Goal: Task Accomplishment & Management: Manage account settings

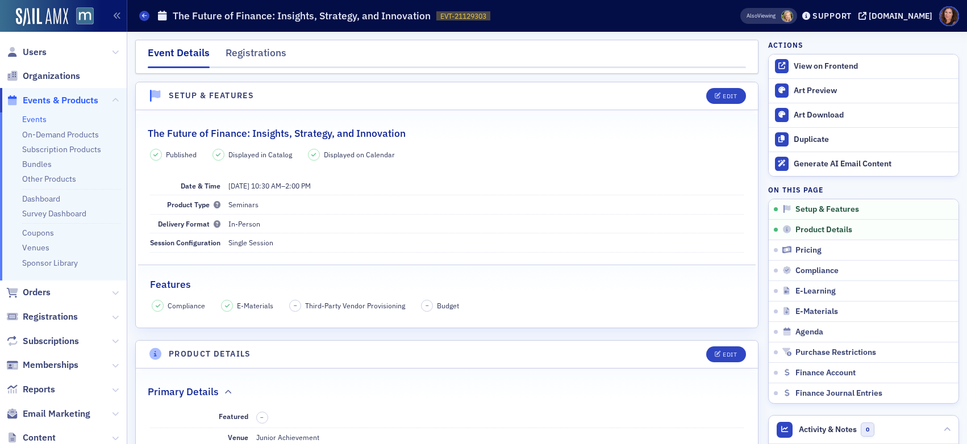
scroll to position [274, 0]
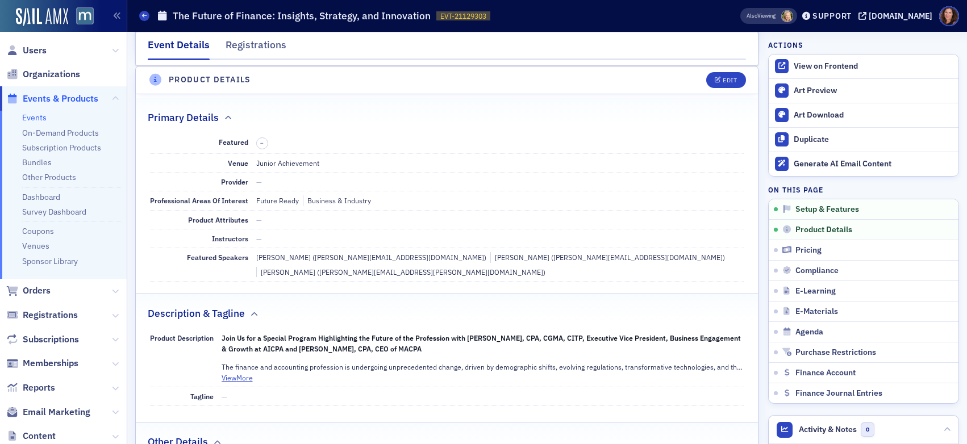
drag, startPoint x: 27, startPoint y: 116, endPoint x: 69, endPoint y: 119, distance: 42.7
click at [27, 116] on link "Events" at bounding box center [34, 118] width 24 height 10
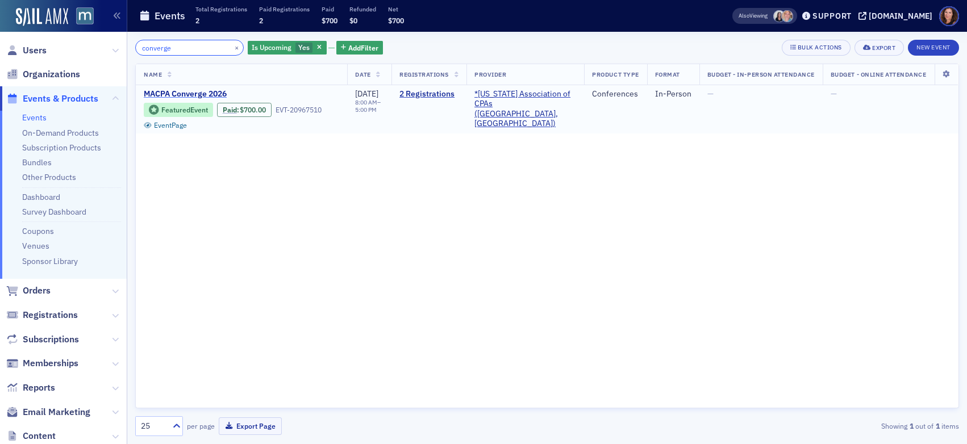
type input "converge"
click at [181, 93] on span "MACPA Converge 2026" at bounding box center [239, 94] width 191 height 10
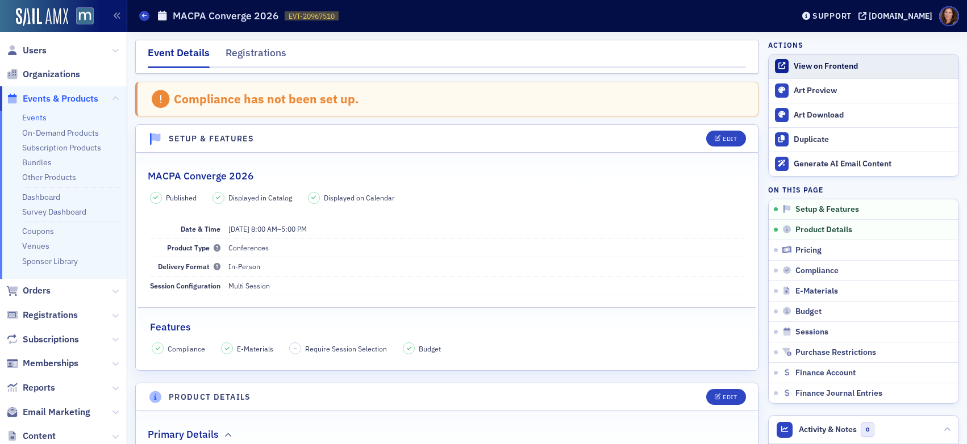
click at [812, 66] on div "View on Frontend" at bounding box center [873, 66] width 159 height 10
click at [813, 69] on div "View on Frontend" at bounding box center [873, 66] width 159 height 10
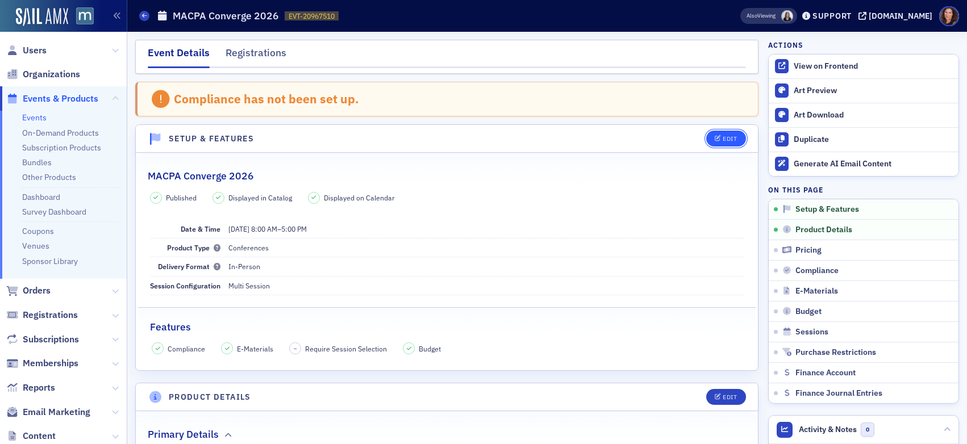
click at [723, 139] on div "Edit" at bounding box center [730, 139] width 14 height 6
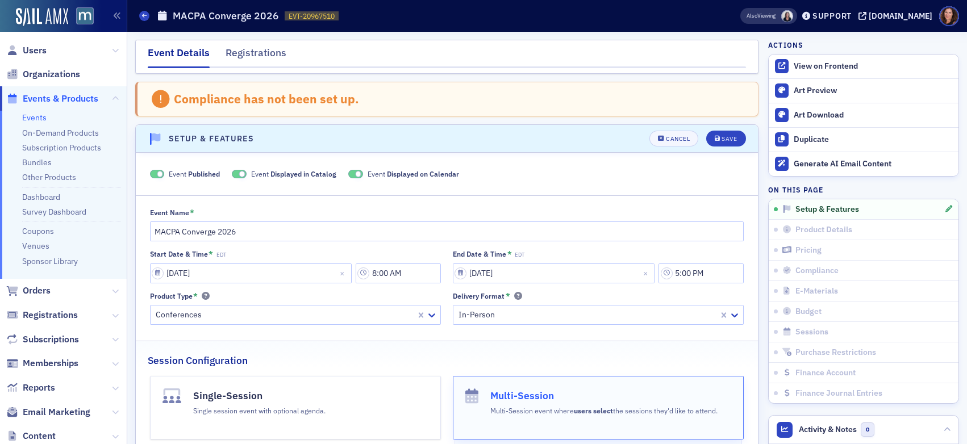
scroll to position [59, 0]
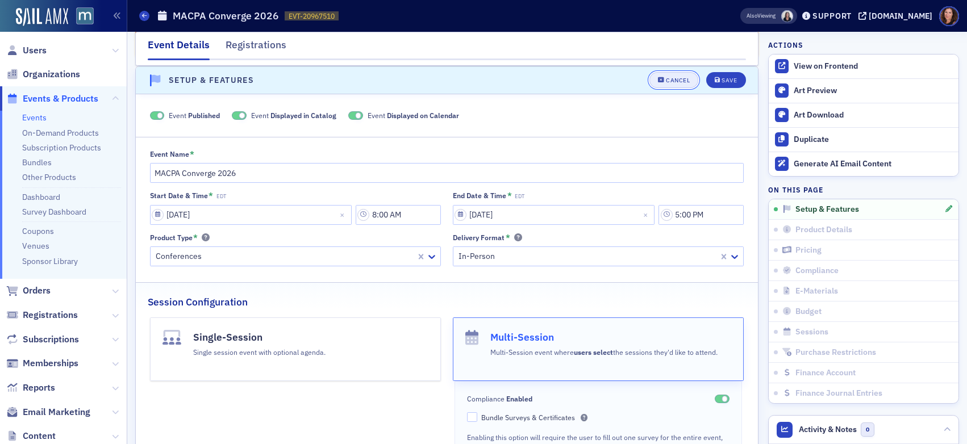
click at [666, 80] on div "Cancel" at bounding box center [678, 80] width 24 height 6
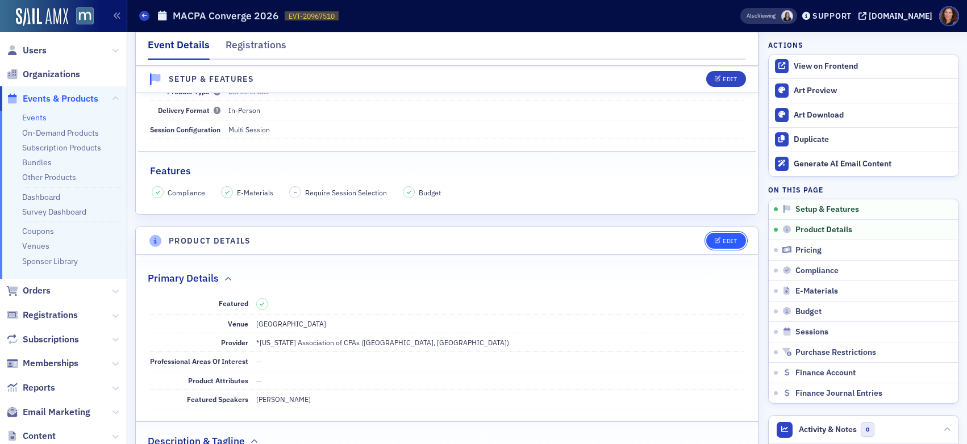
click at [715, 240] on icon "button" at bounding box center [718, 241] width 7 height 6
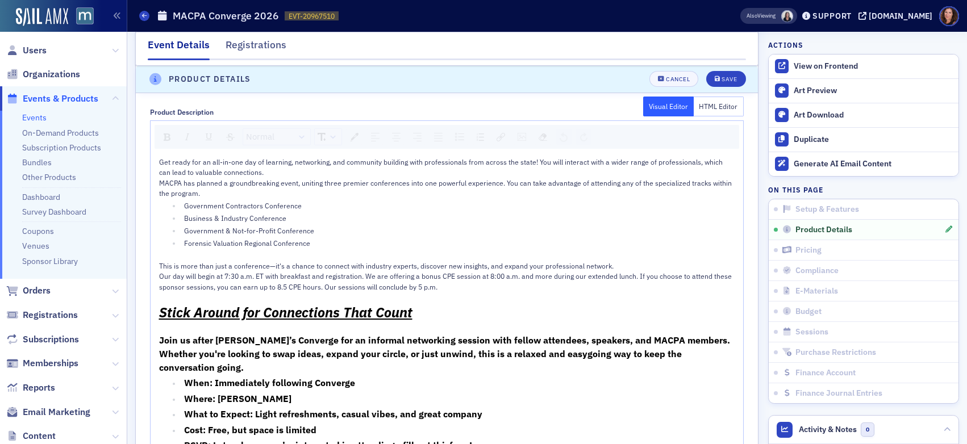
scroll to position [674, 0]
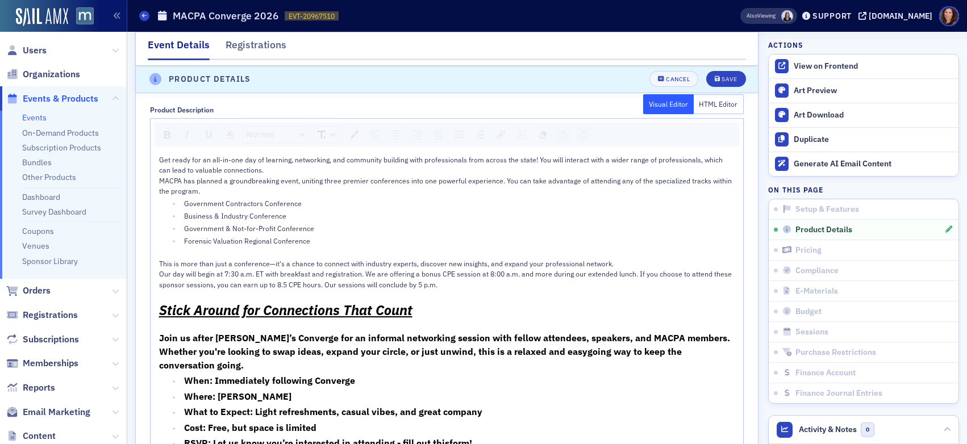
click at [339, 178] on span "MACPA has planned a groundbreaking event, uniting three premier conferences int…" at bounding box center [446, 185] width 574 height 19
click at [331, 180] on span "MACPA has planned a groundbreaking event, uniting three premier conferences int…" at bounding box center [446, 185] width 574 height 19
click at [542, 222] on ul "Government Contractors Conference Business & Industry Conference Government & N…" at bounding box center [447, 222] width 577 height 48
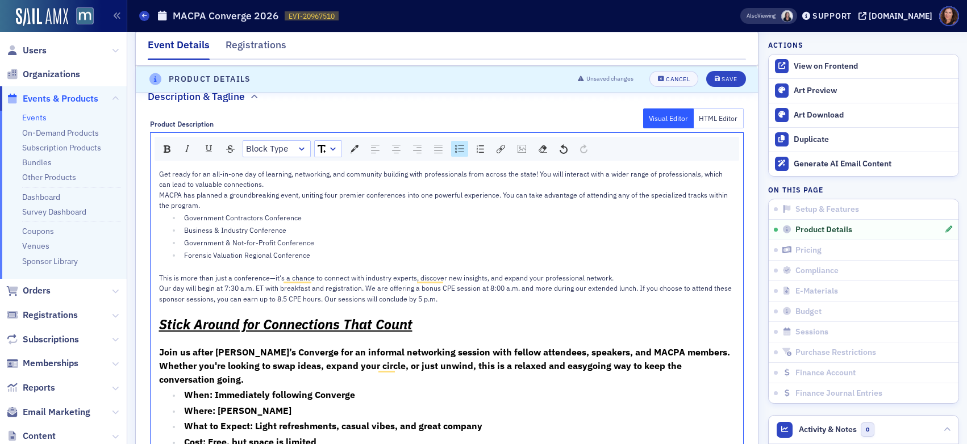
scroll to position [647, 0]
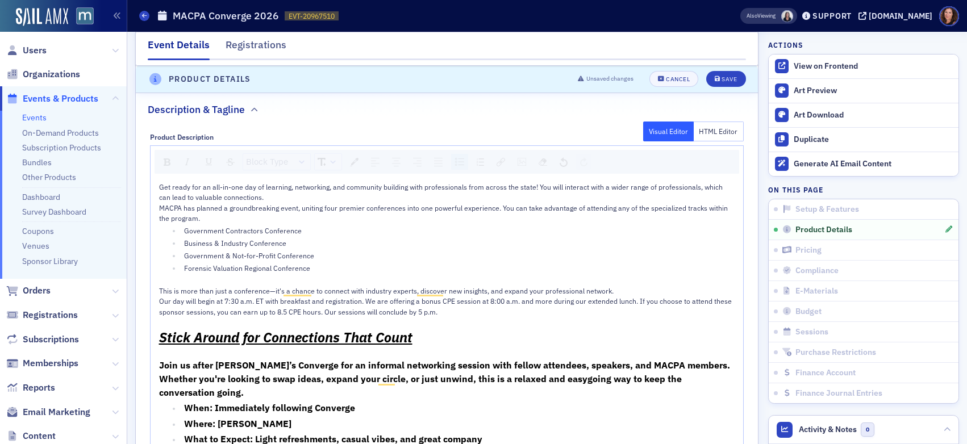
click at [159, 209] on div "Get ready for an all-in-one day of learning, networking, and community building…" at bounding box center [447, 341] width 577 height 319
click at [159, 209] on span "MACPA has planned a groundbreaking event, uniting four premier conferences into…" at bounding box center [444, 212] width 570 height 19
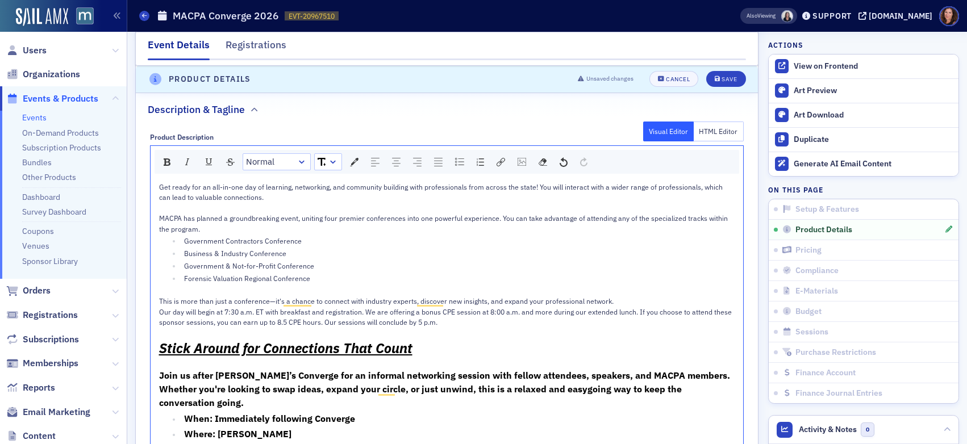
click at [219, 303] on span "This is more than just a conference—it's a chance to connect with industry expe…" at bounding box center [386, 301] width 455 height 9
click at [616, 305] on div "This is more than a conference—it's a chance to connect with industry experts, …" at bounding box center [447, 301] width 577 height 10
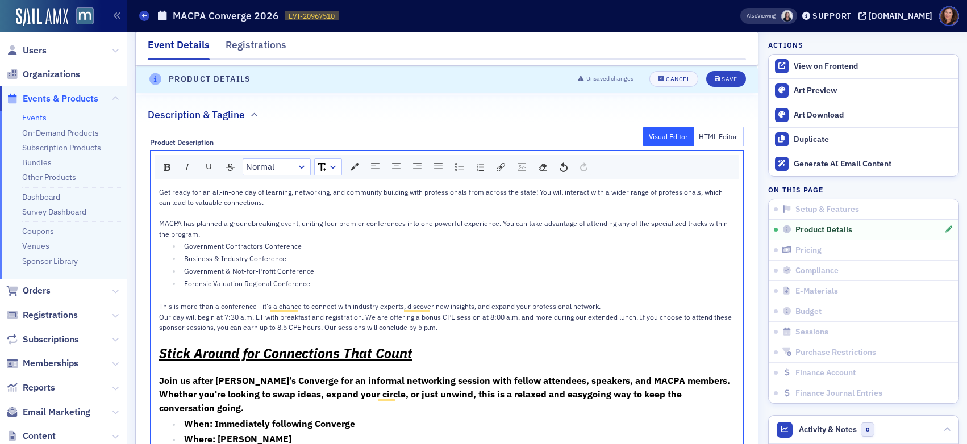
scroll to position [642, 0]
click at [706, 83] on button "Save" at bounding box center [725, 80] width 39 height 16
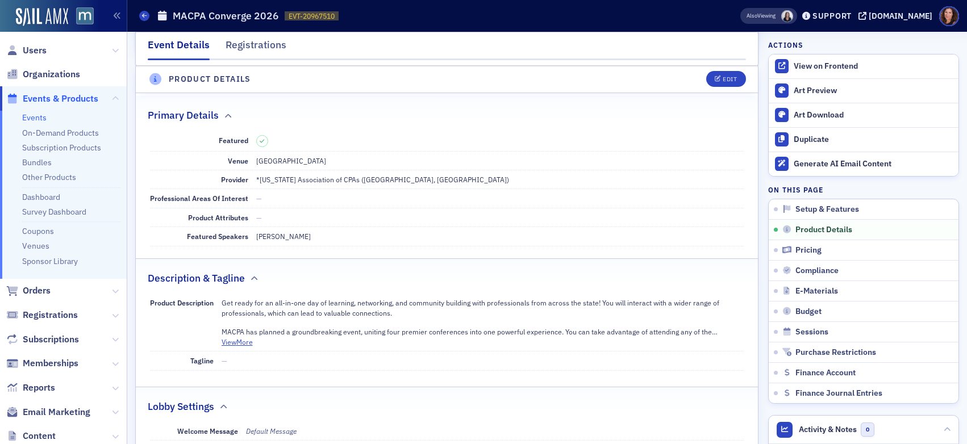
scroll to position [317, 0]
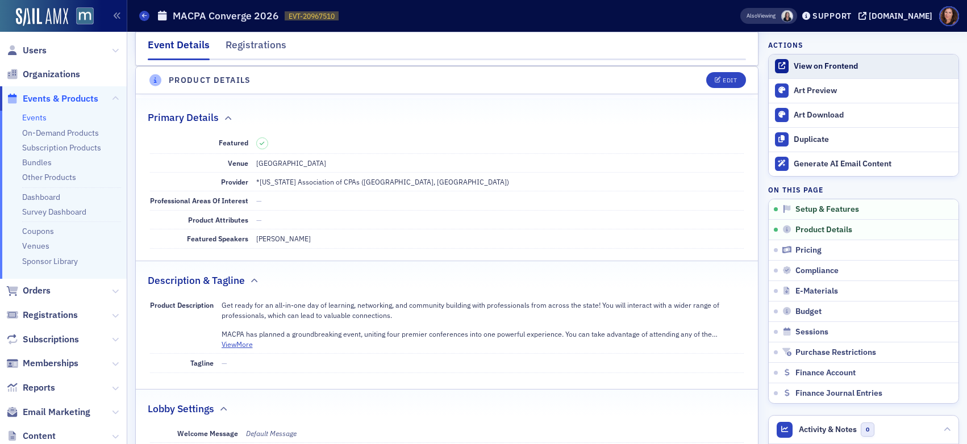
click at [832, 72] on link "View on Frontend" at bounding box center [864, 67] width 190 height 24
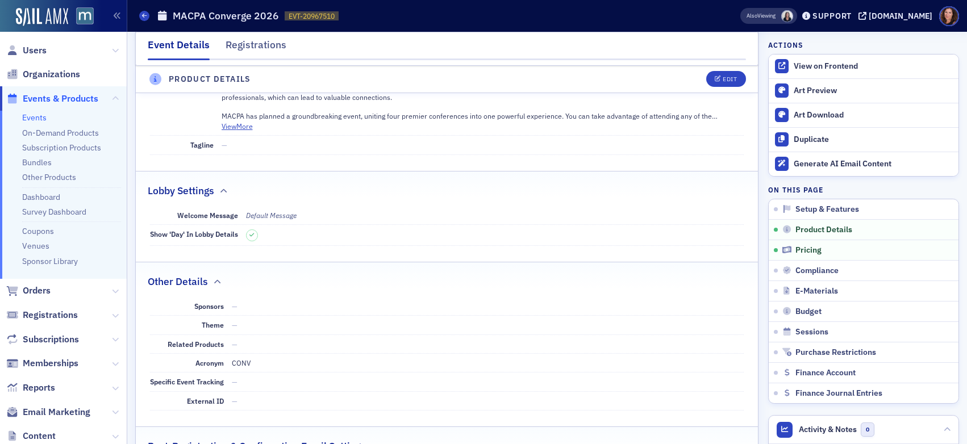
scroll to position [447, 0]
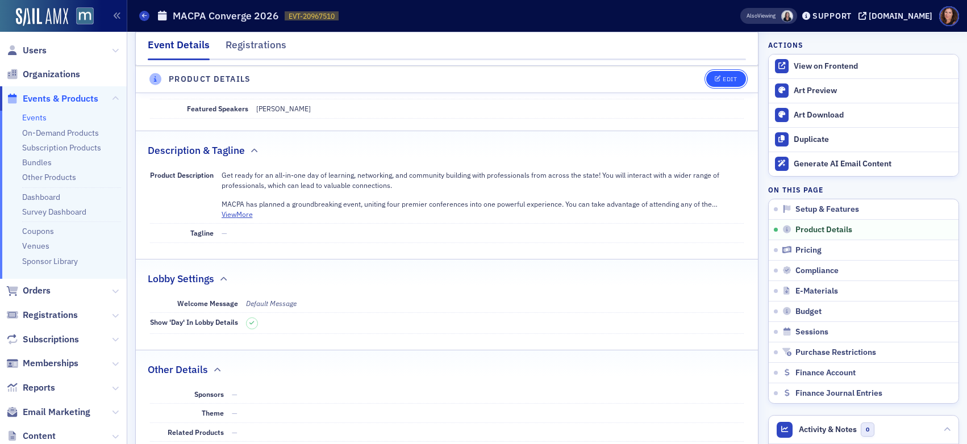
click at [723, 80] on div "Edit" at bounding box center [730, 80] width 14 height 6
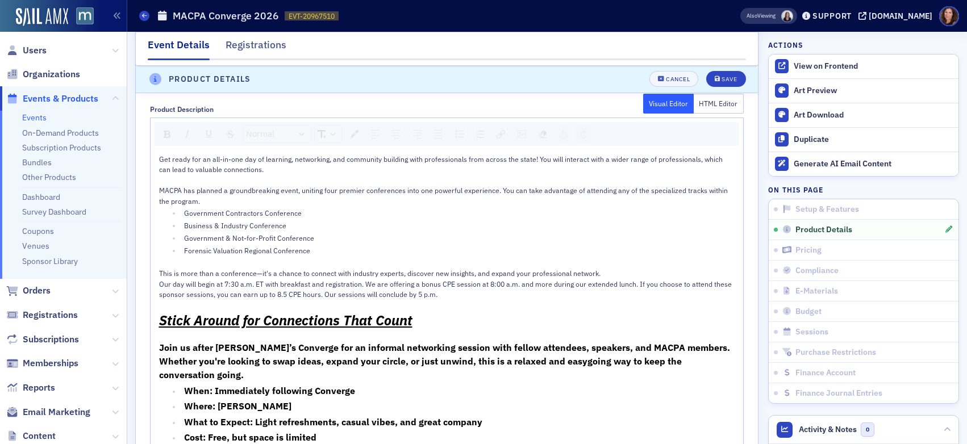
scroll to position [676, 0]
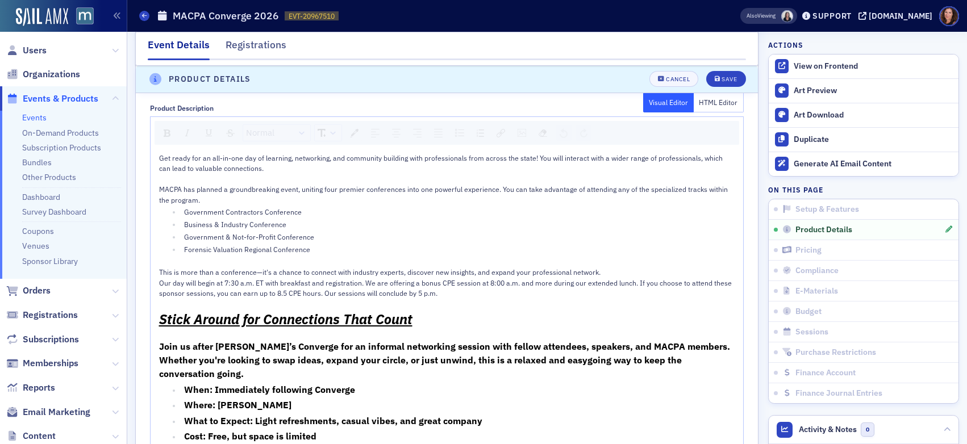
click at [287, 205] on div "MACPA has planned a groundbreaking event, uniting four premier conferences into…" at bounding box center [447, 194] width 577 height 21
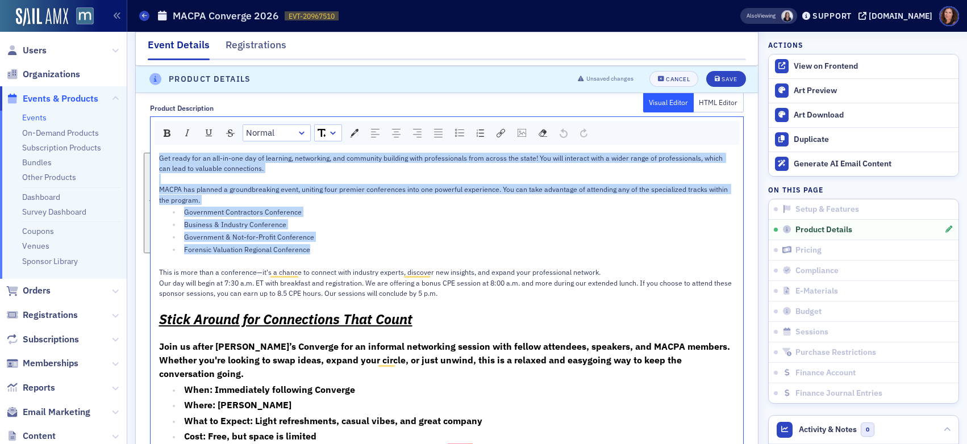
drag, startPoint x: 160, startPoint y: 160, endPoint x: 465, endPoint y: 253, distance: 318.7
click at [465, 253] on div "Get ready for an all-in-one day of learning, networking, and community building…" at bounding box center [447, 317] width 577 height 329
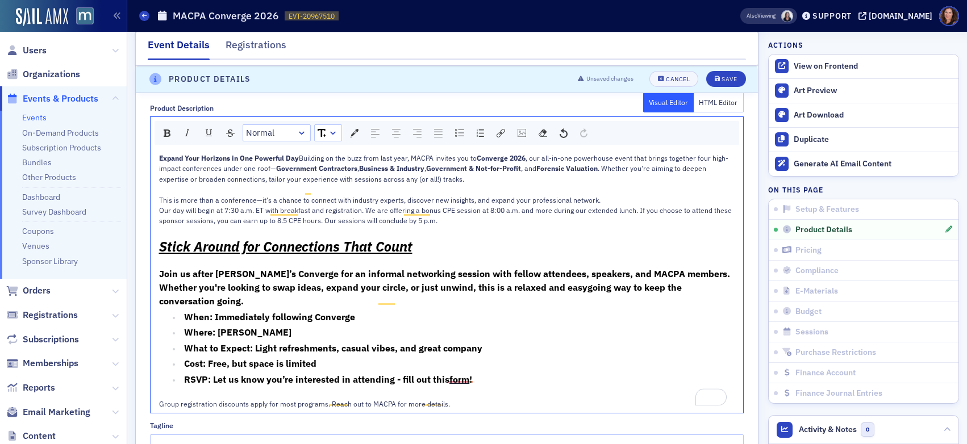
click at [331, 156] on div "Expand Your Horizons in One Powerful Day Building on the buzz from last year, M…" at bounding box center [447, 168] width 577 height 31
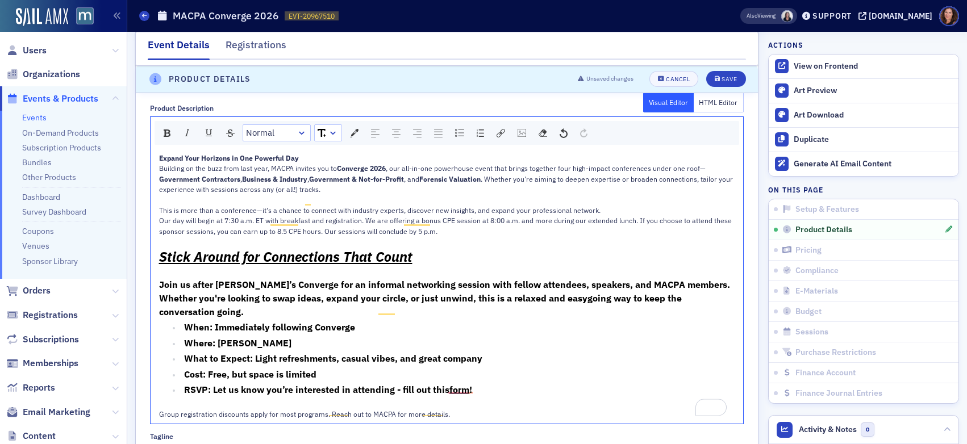
click at [161, 173] on span "Building on the buzz from last year, MACPA invites you to" at bounding box center [248, 168] width 178 height 9
click at [230, 184] on span "Government Contractors" at bounding box center [199, 178] width 81 height 9
drag, startPoint x: 159, startPoint y: 178, endPoint x: 390, endPoint y: 183, distance: 231.3
click at [390, 183] on div "Building on the buzz from last year, MACPA invites you to Converge 2026 , our a…" at bounding box center [447, 178] width 577 height 31
click at [384, 173] on span "We started something special last year—this year, we’re raising the bar! our al…" at bounding box center [430, 168] width 543 height 9
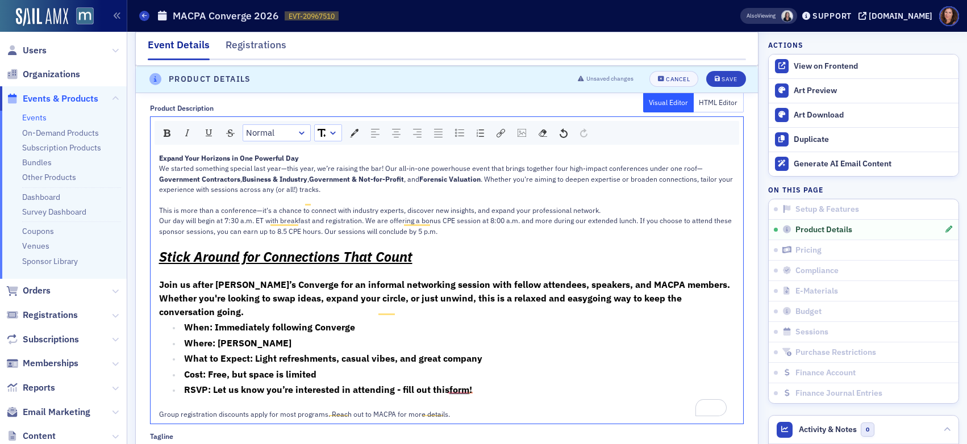
click at [380, 173] on span "We started something special last year—this year, we’re raising the bar! Our al…" at bounding box center [431, 168] width 544 height 9
click at [715, 78] on icon "submit" at bounding box center [718, 80] width 6 height 6
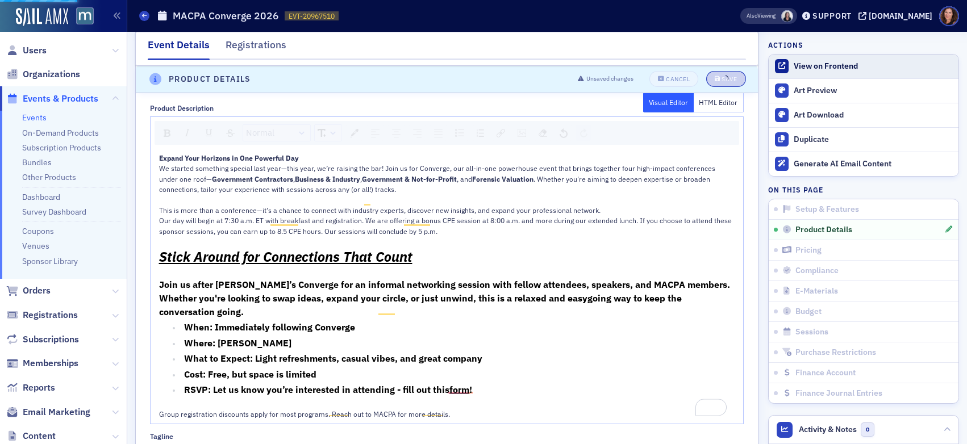
click at [818, 71] on div "View on Frontend" at bounding box center [873, 66] width 159 height 10
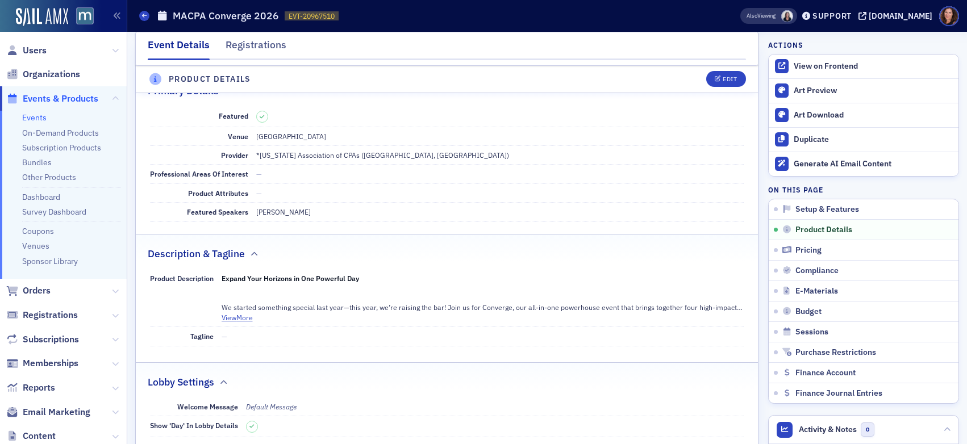
scroll to position [317, 0]
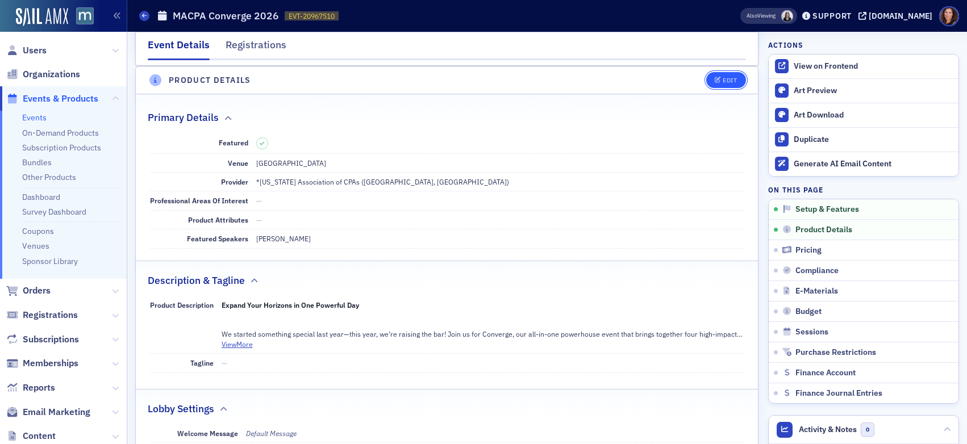
click at [715, 80] on span "Edit" at bounding box center [726, 80] width 22 height 6
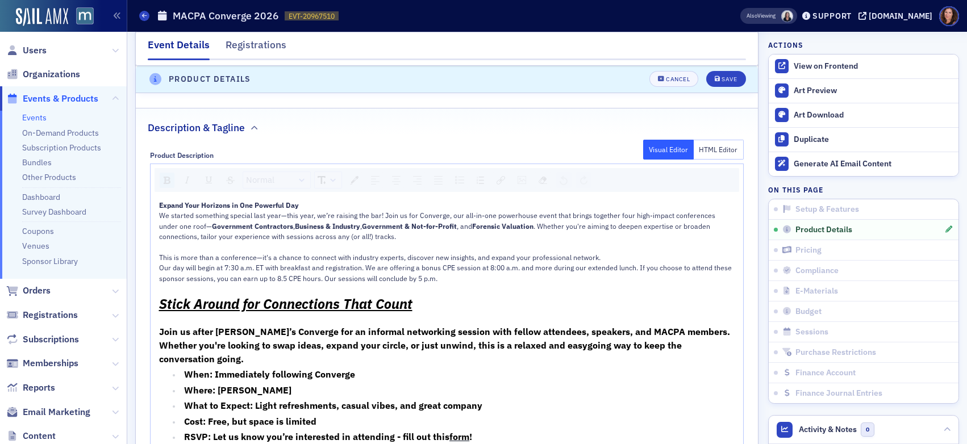
scroll to position [635, 0]
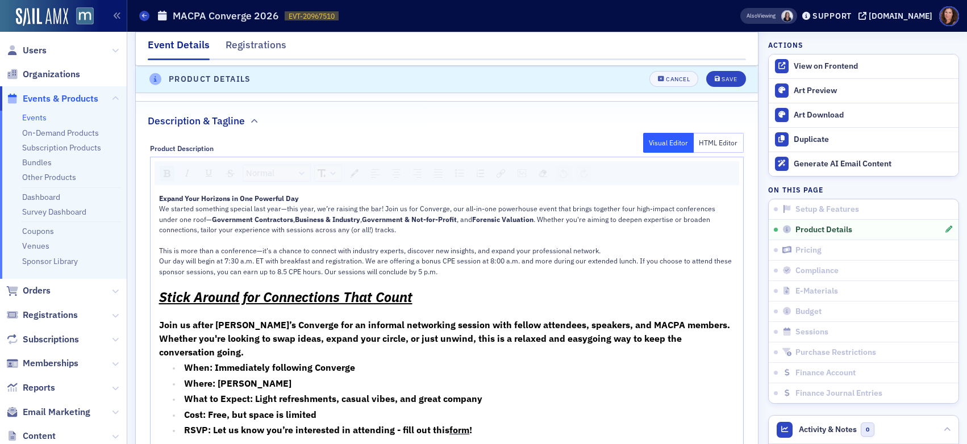
click at [381, 220] on span "We started something special last year—this year, we’re raising the bar! Join u…" at bounding box center [438, 213] width 558 height 19
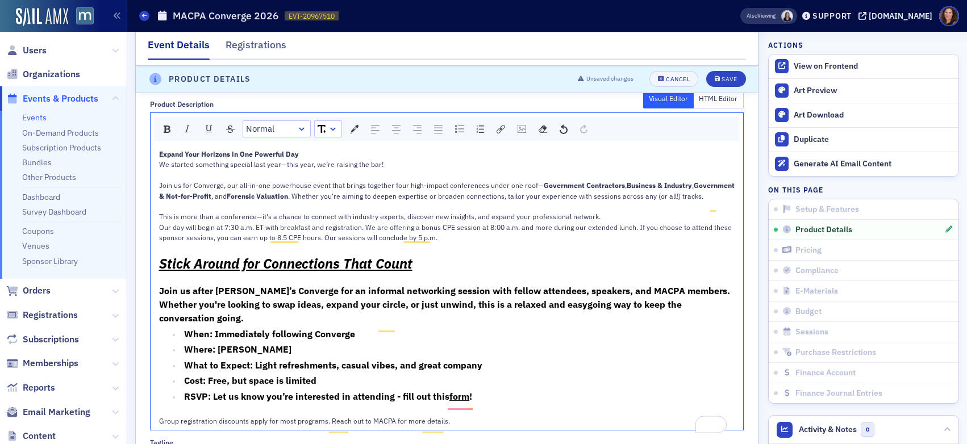
scroll to position [689, 0]
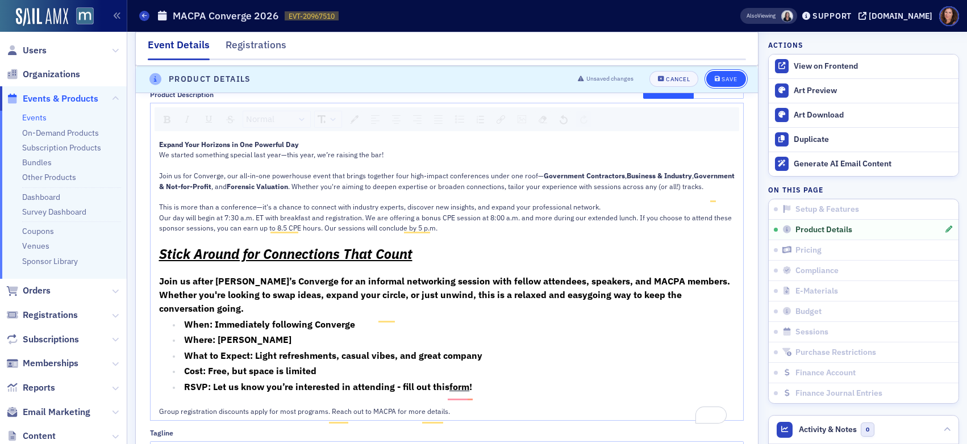
click at [722, 77] on div "Save" at bounding box center [729, 80] width 15 height 6
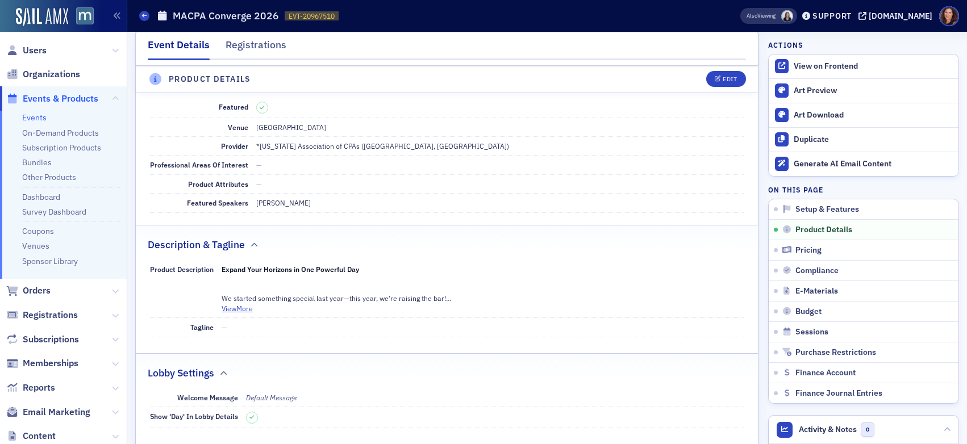
scroll to position [317, 0]
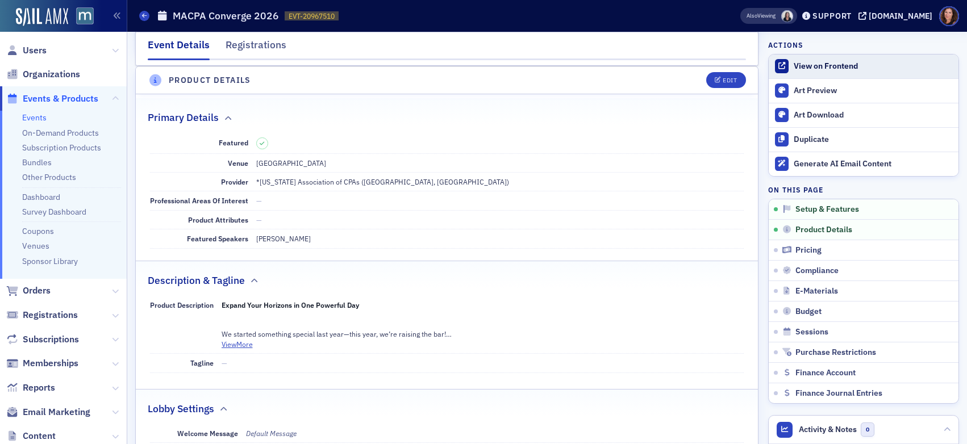
click at [838, 63] on div "View on Frontend" at bounding box center [873, 66] width 159 height 10
click at [33, 52] on span "Users" at bounding box center [35, 50] width 24 height 13
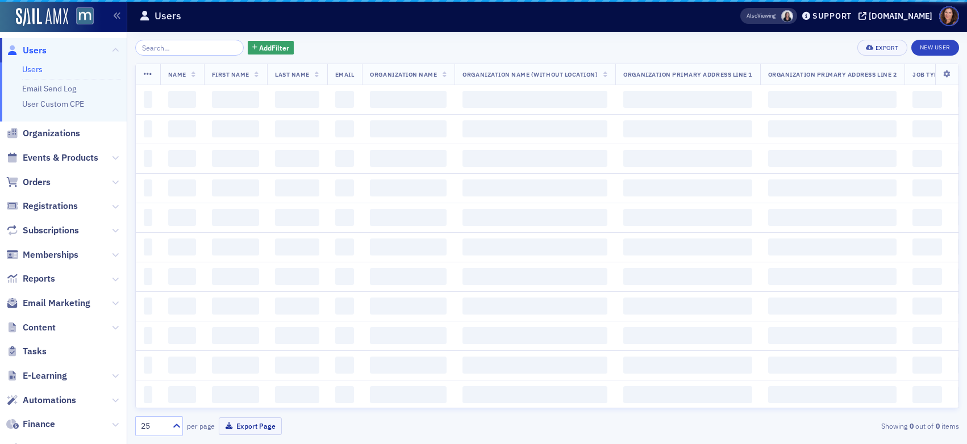
click at [160, 48] on input "search" at bounding box center [189, 48] width 109 height 16
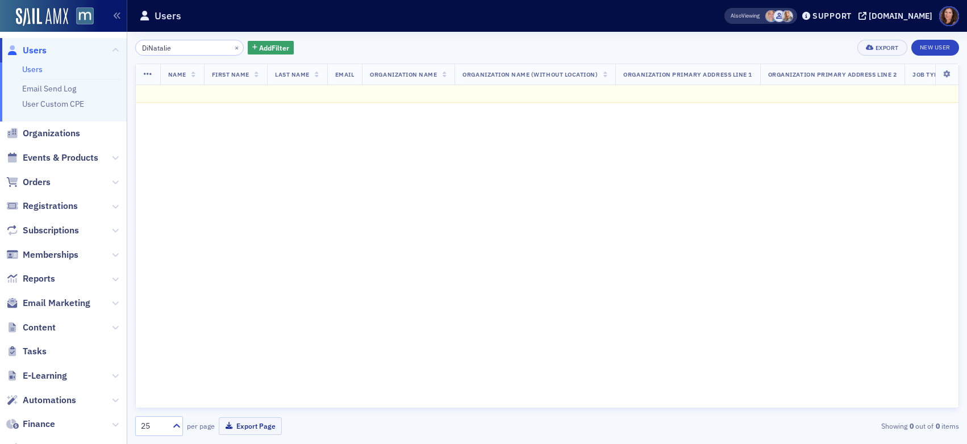
drag, startPoint x: 173, startPoint y: 49, endPoint x: 112, endPoint y: 47, distance: 60.8
click at [112, 47] on div "Users Users Email Send Log User Custom CPE Organizations Events & Products Orde…" at bounding box center [483, 222] width 967 height 444
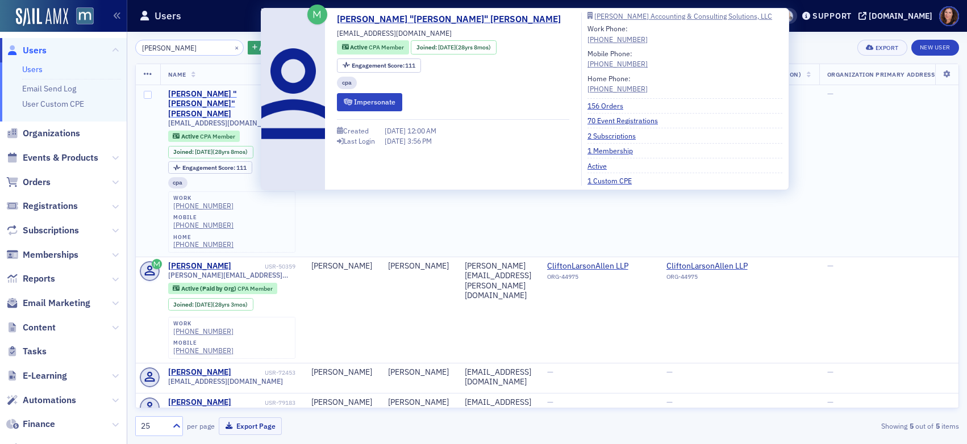
type input "[PERSON_NAME]"
click at [189, 93] on div "[PERSON_NAME] "[PERSON_NAME]" [PERSON_NAME]" at bounding box center [215, 104] width 94 height 30
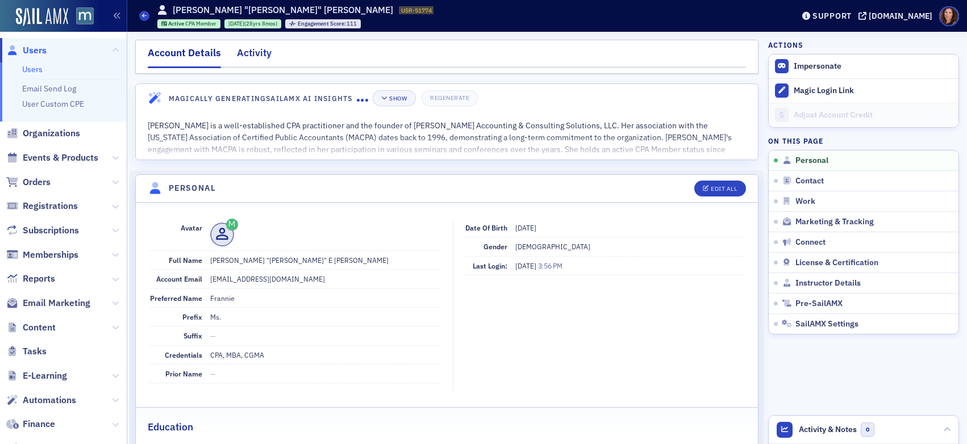
click at [249, 51] on div "Activity" at bounding box center [254, 55] width 35 height 21
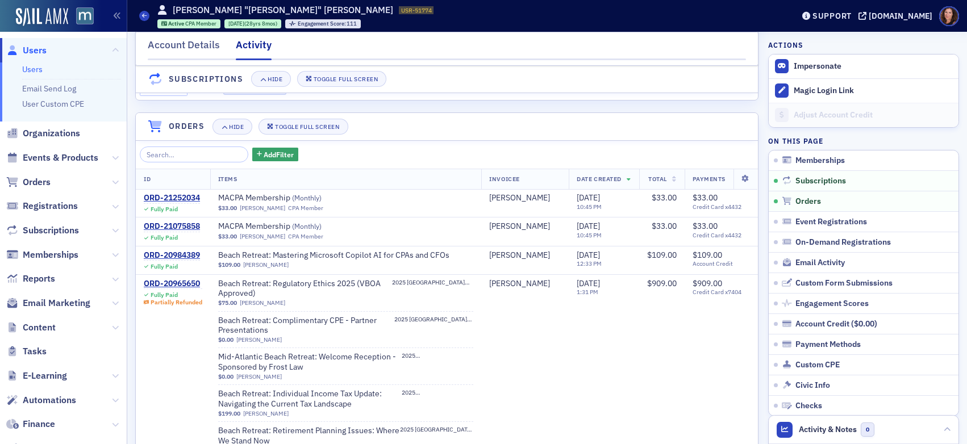
drag, startPoint x: 39, startPoint y: 68, endPoint x: 251, endPoint y: 98, distance: 213.5
click at [39, 68] on link "Users" at bounding box center [32, 69] width 20 height 10
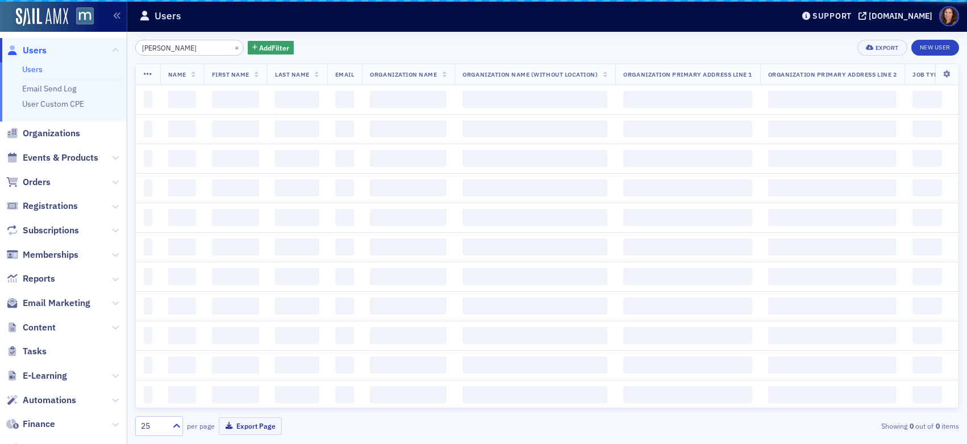
click at [164, 49] on input "[PERSON_NAME]" at bounding box center [189, 48] width 109 height 16
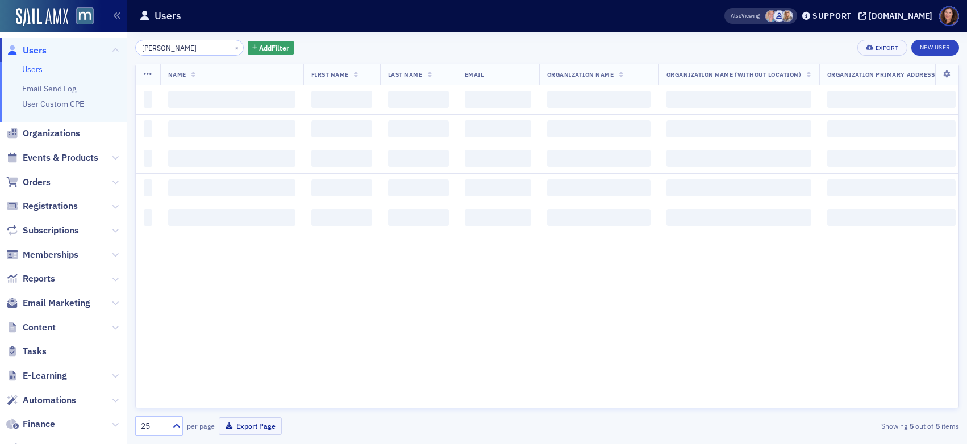
type input "[PERSON_NAME]"
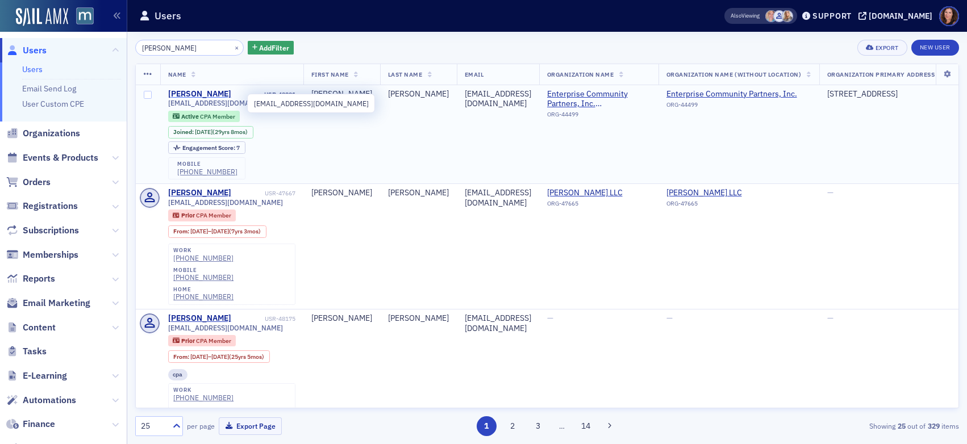
click at [185, 96] on div "[PERSON_NAME]" at bounding box center [199, 94] width 63 height 10
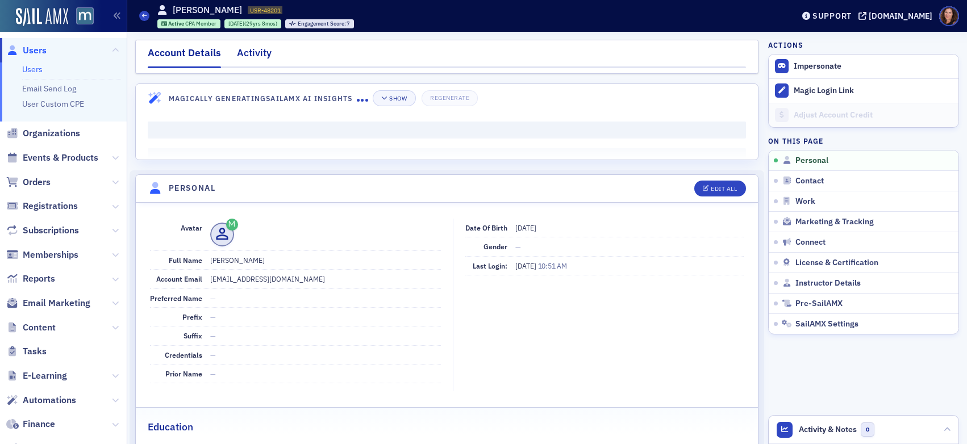
click at [257, 57] on div "Activity" at bounding box center [254, 55] width 35 height 21
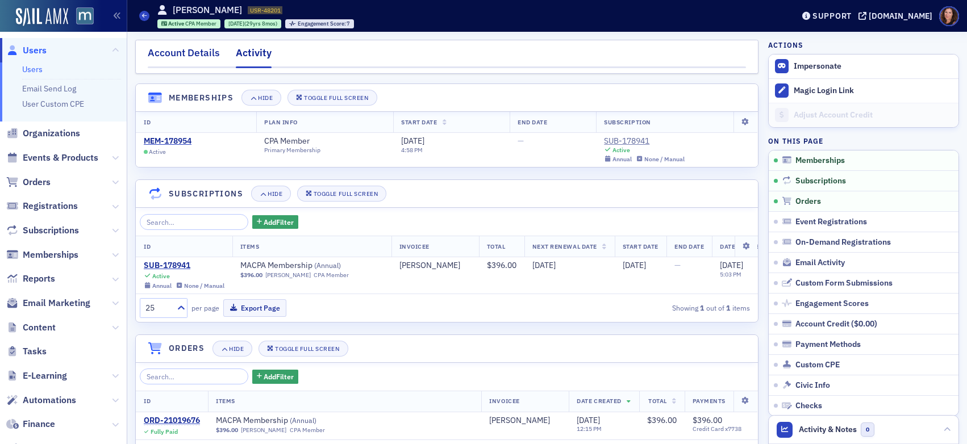
click at [182, 52] on div "Account Details" at bounding box center [184, 55] width 72 height 21
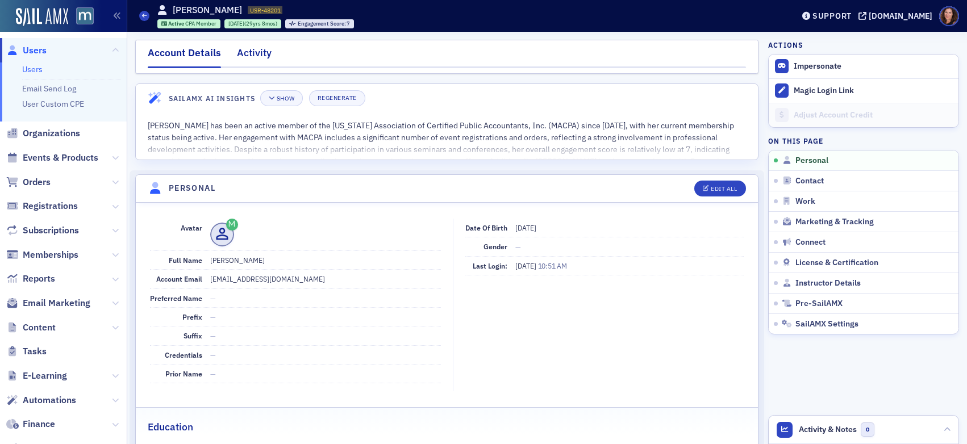
click at [264, 53] on div "Activity" at bounding box center [254, 55] width 35 height 21
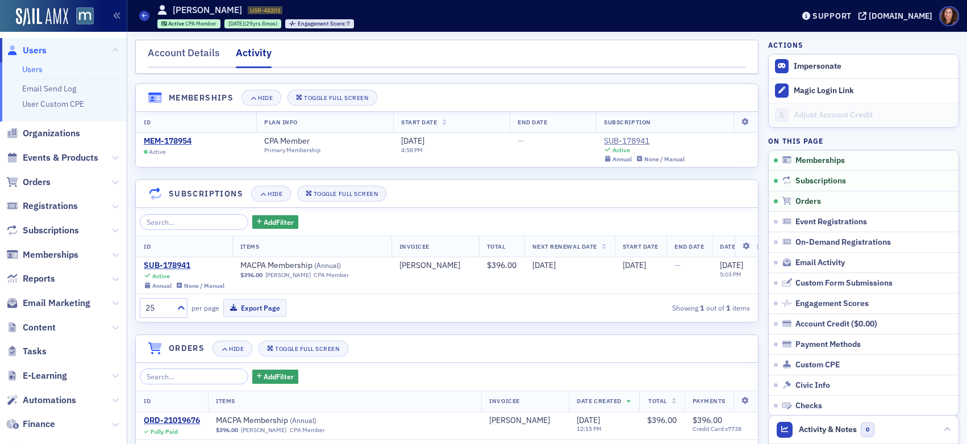
click at [31, 69] on link "Users" at bounding box center [32, 69] width 20 height 10
